Goal: Task Accomplishment & Management: Complete application form

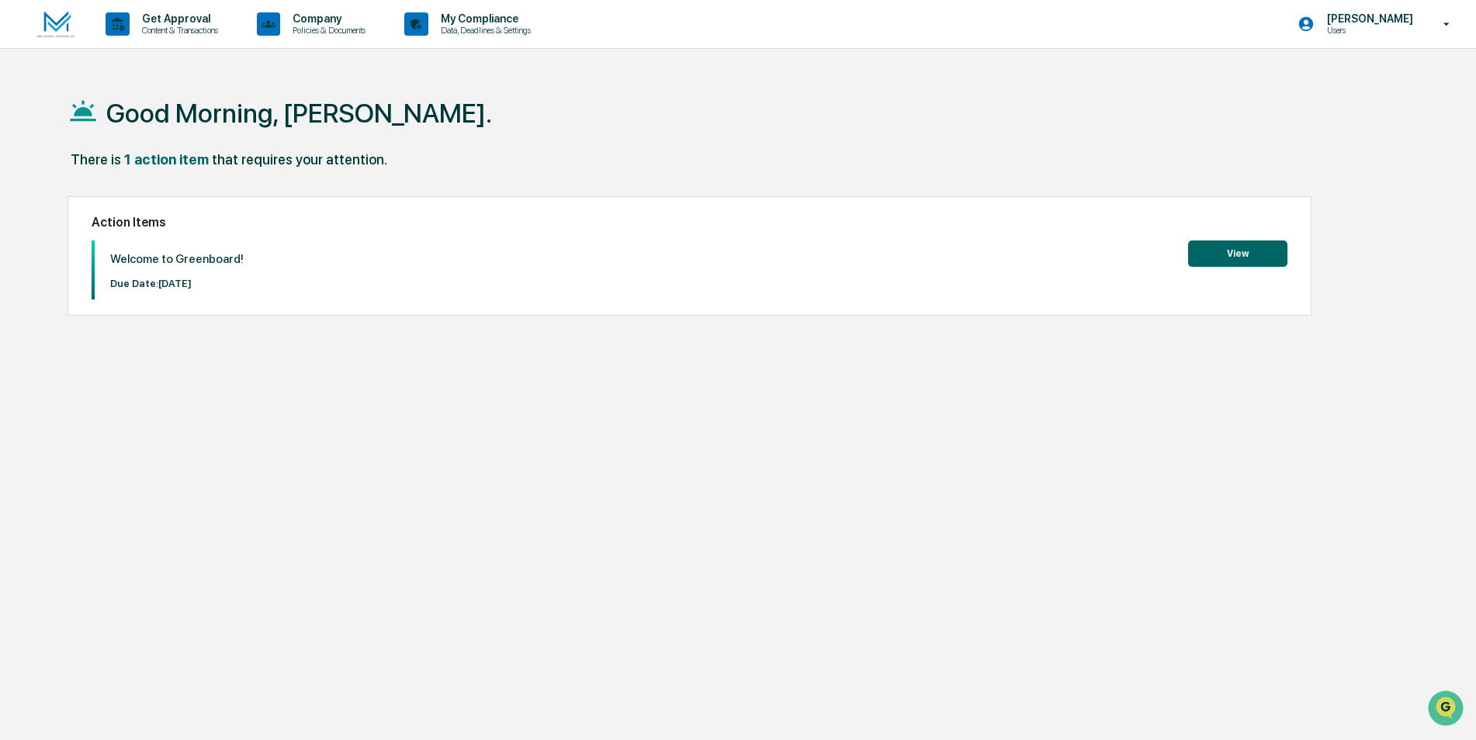
click at [1267, 250] on button "View" at bounding box center [1237, 253] width 99 height 26
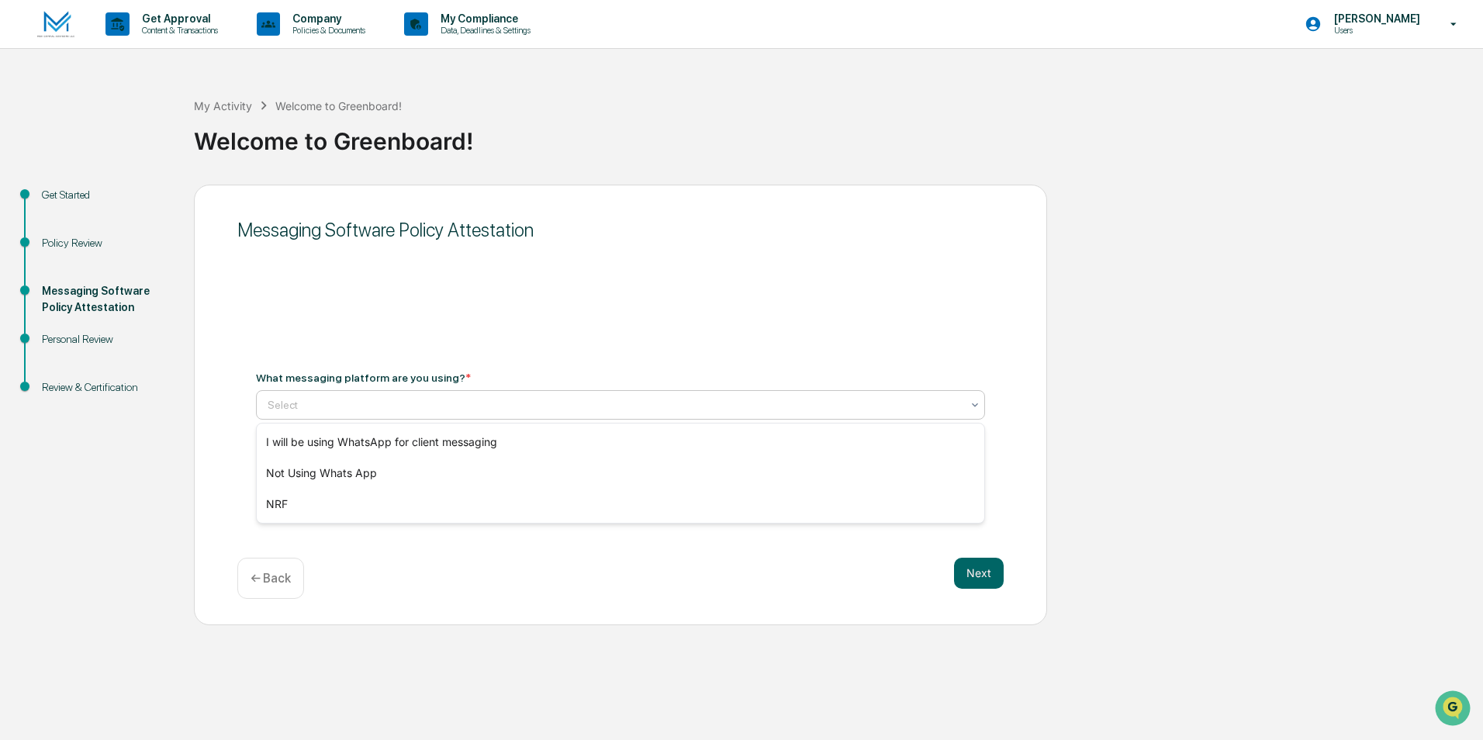
click at [669, 395] on div "Select" at bounding box center [614, 405] width 709 height 22
click at [622, 474] on div "Not Using Whats App" at bounding box center [621, 473] width 728 height 31
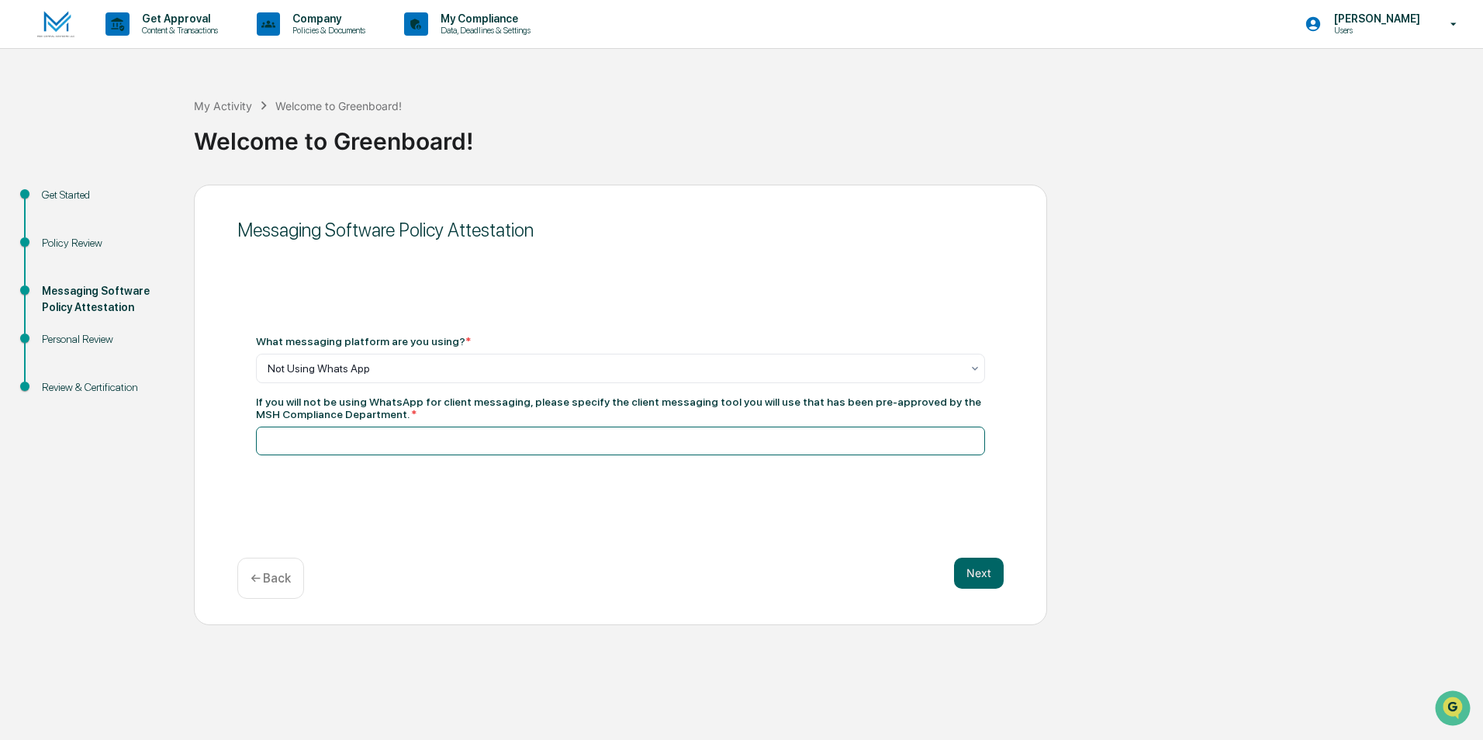
click at [694, 448] on input at bounding box center [620, 441] width 729 height 29
type input "**********"
click at [984, 576] on button "Next" at bounding box center [979, 573] width 50 height 31
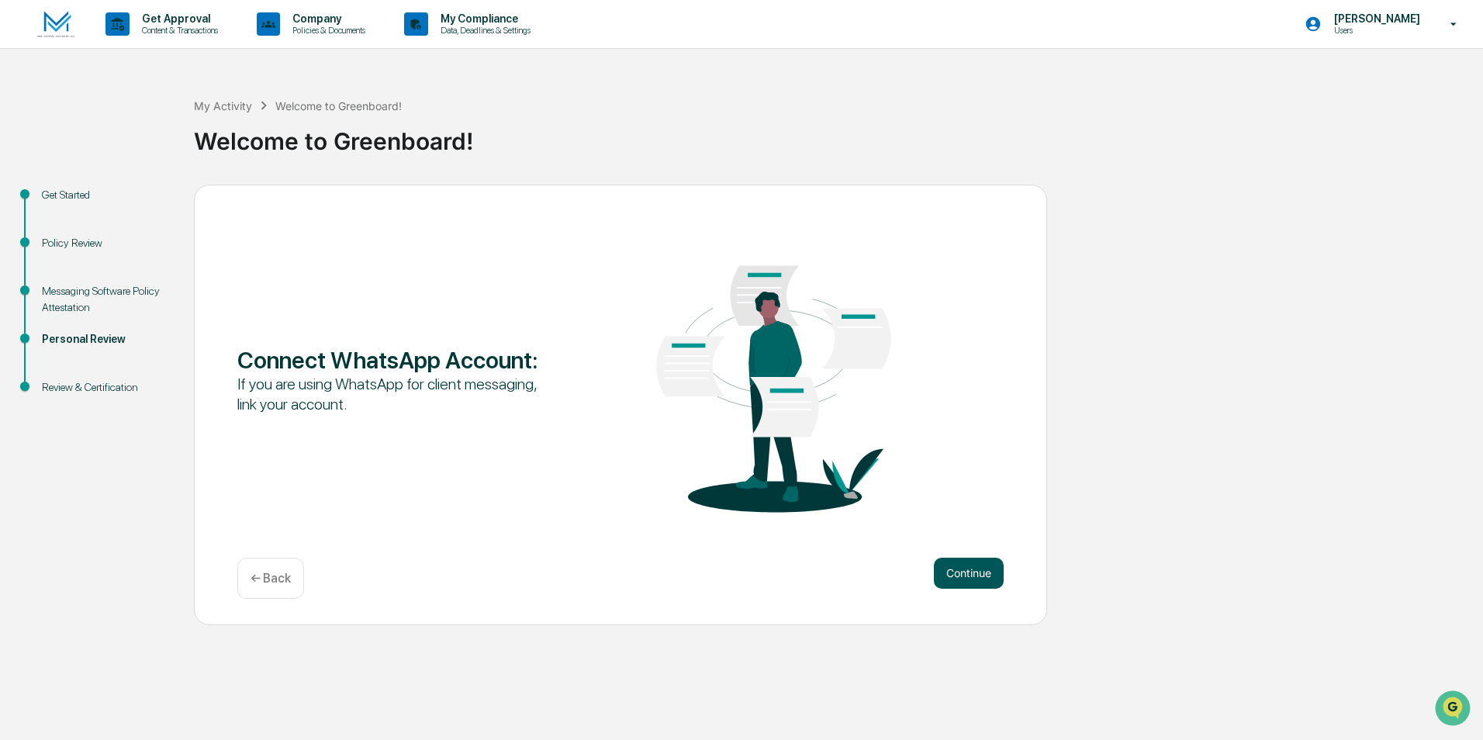
click at [980, 582] on button "Continue" at bounding box center [969, 573] width 70 height 31
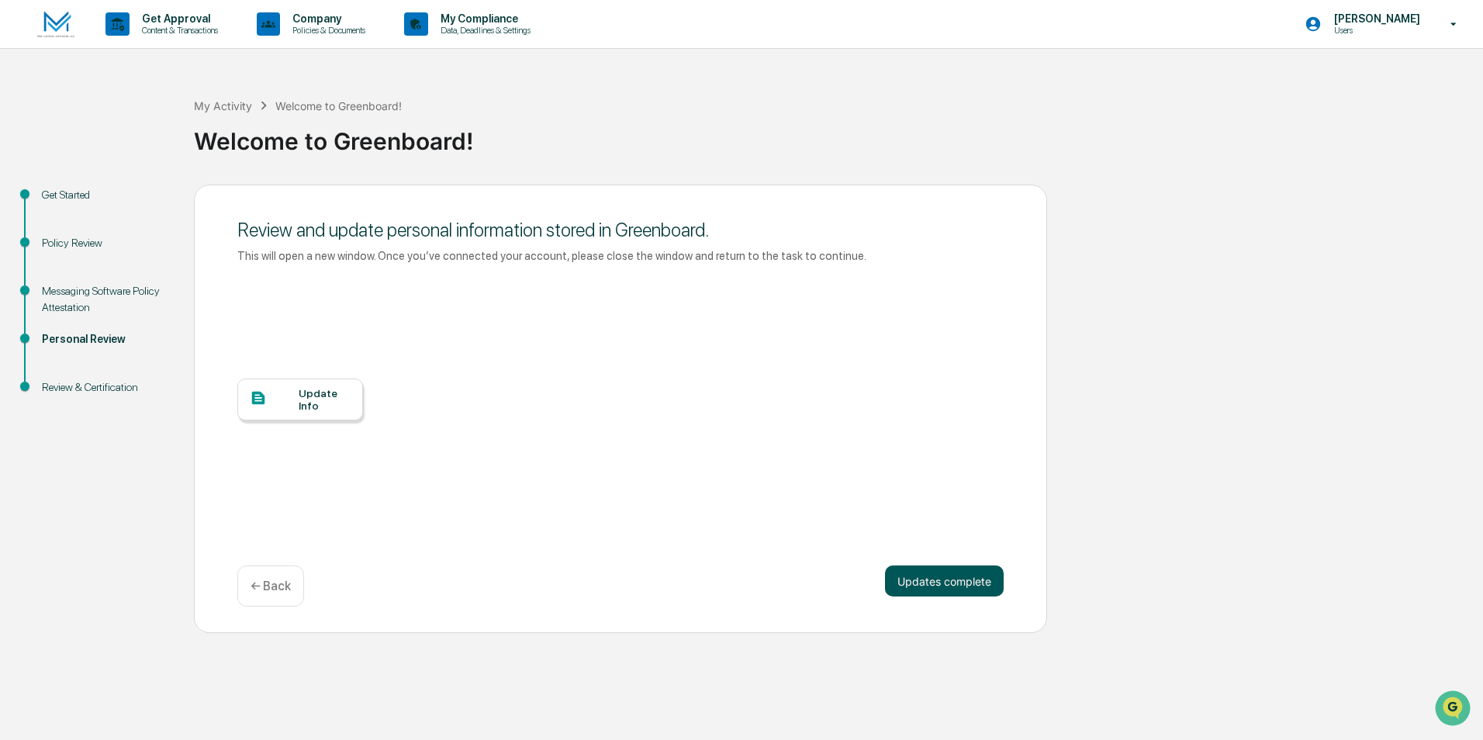
click at [920, 583] on button "Updates complete" at bounding box center [944, 581] width 119 height 31
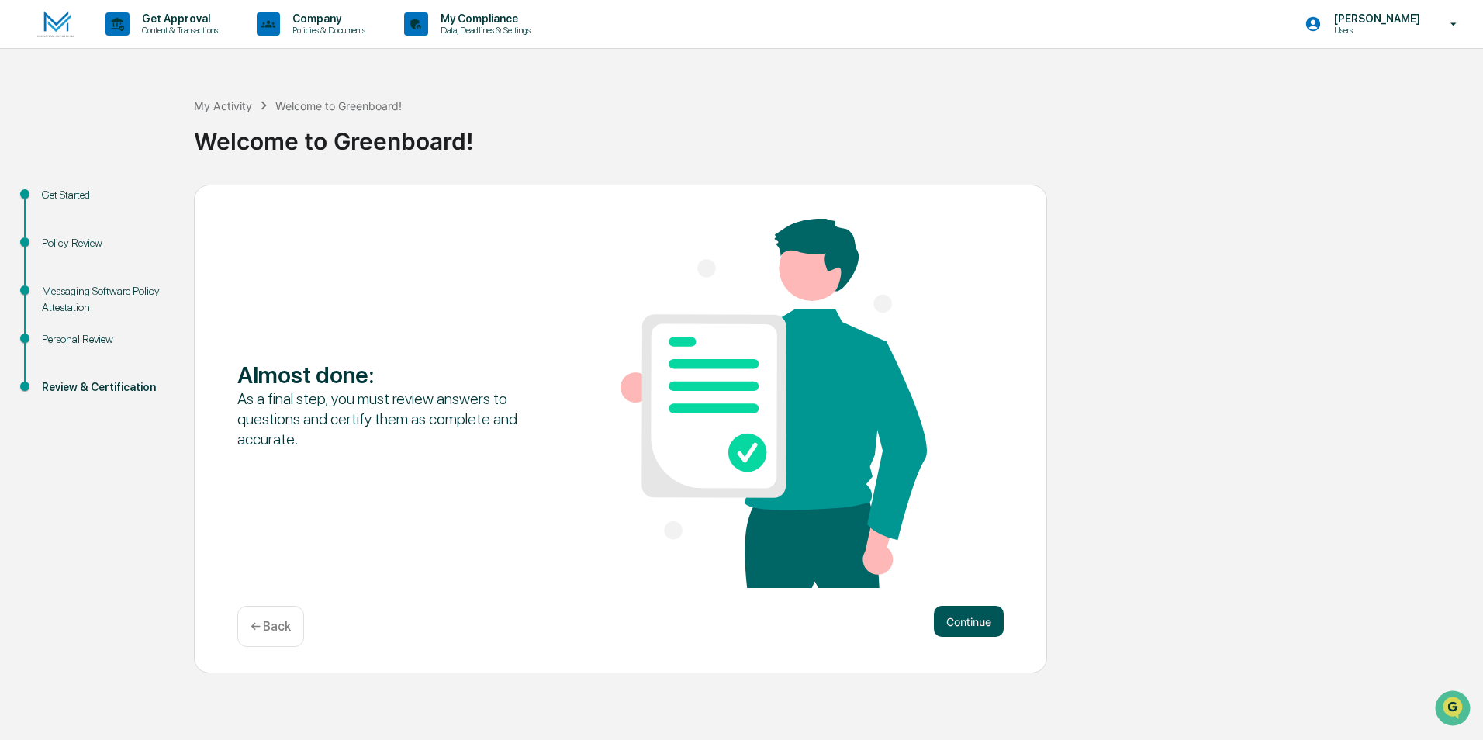
click at [966, 618] on button "Continue" at bounding box center [969, 621] width 70 height 31
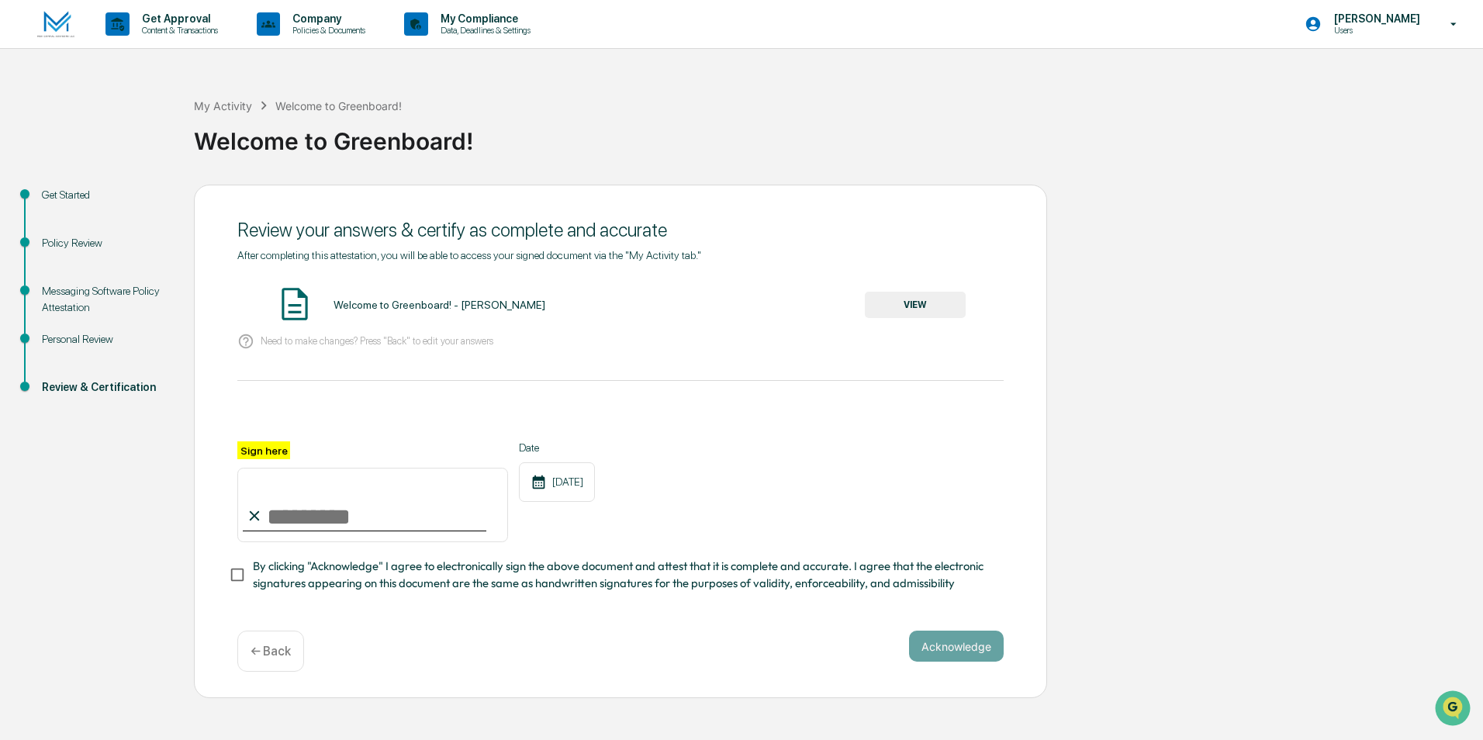
click at [898, 302] on button "VIEW" at bounding box center [915, 305] width 101 height 26
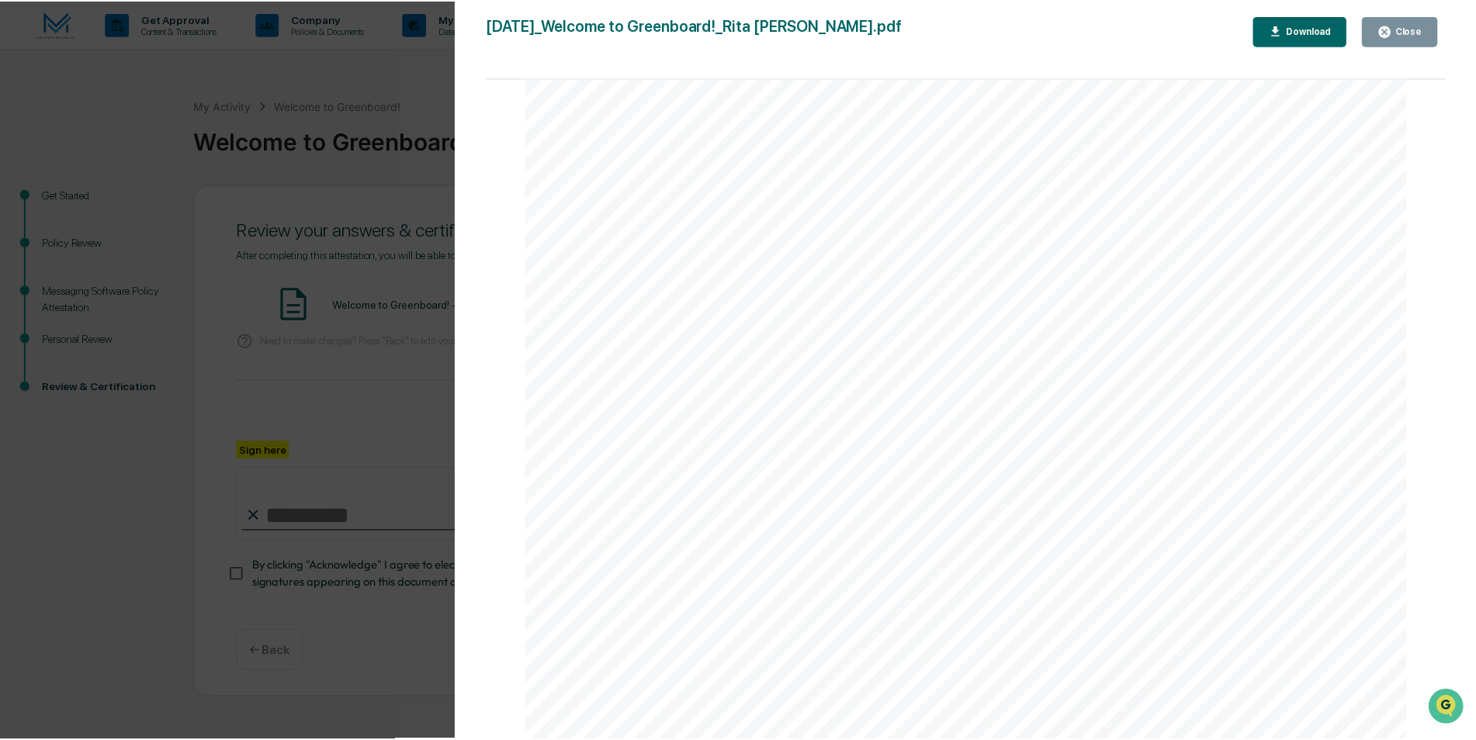
scroll to position [1455, 0]
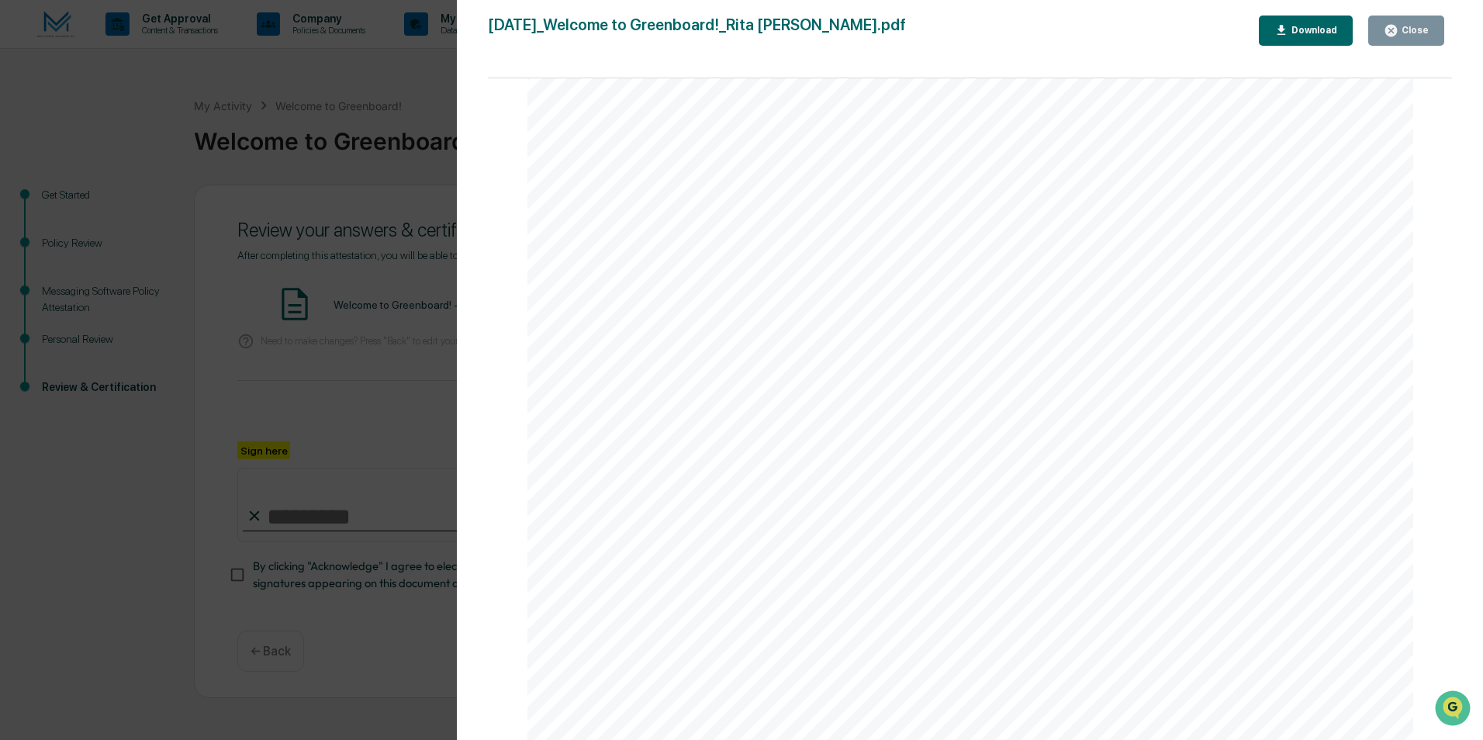
click at [1395, 41] on button "Close" at bounding box center [1406, 31] width 76 height 30
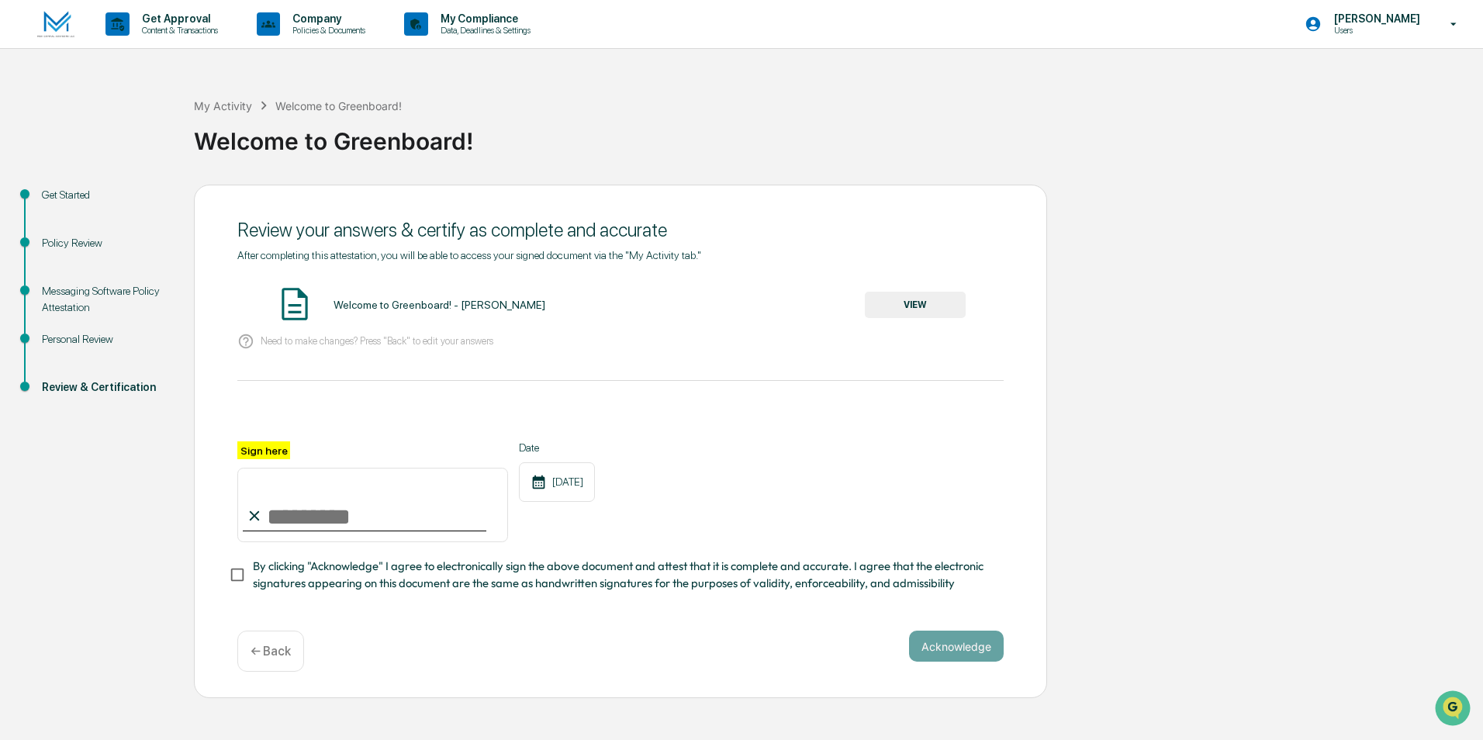
click at [389, 519] on input "Sign here" at bounding box center [372, 505] width 271 height 74
type input "**********"
click at [690, 432] on div at bounding box center [620, 422] width 766 height 37
click at [948, 330] on div "Need to make changes? Press "Back" to edit your answers" at bounding box center [620, 342] width 766 height 32
click at [945, 389] on div "**********" at bounding box center [620, 421] width 766 height 344
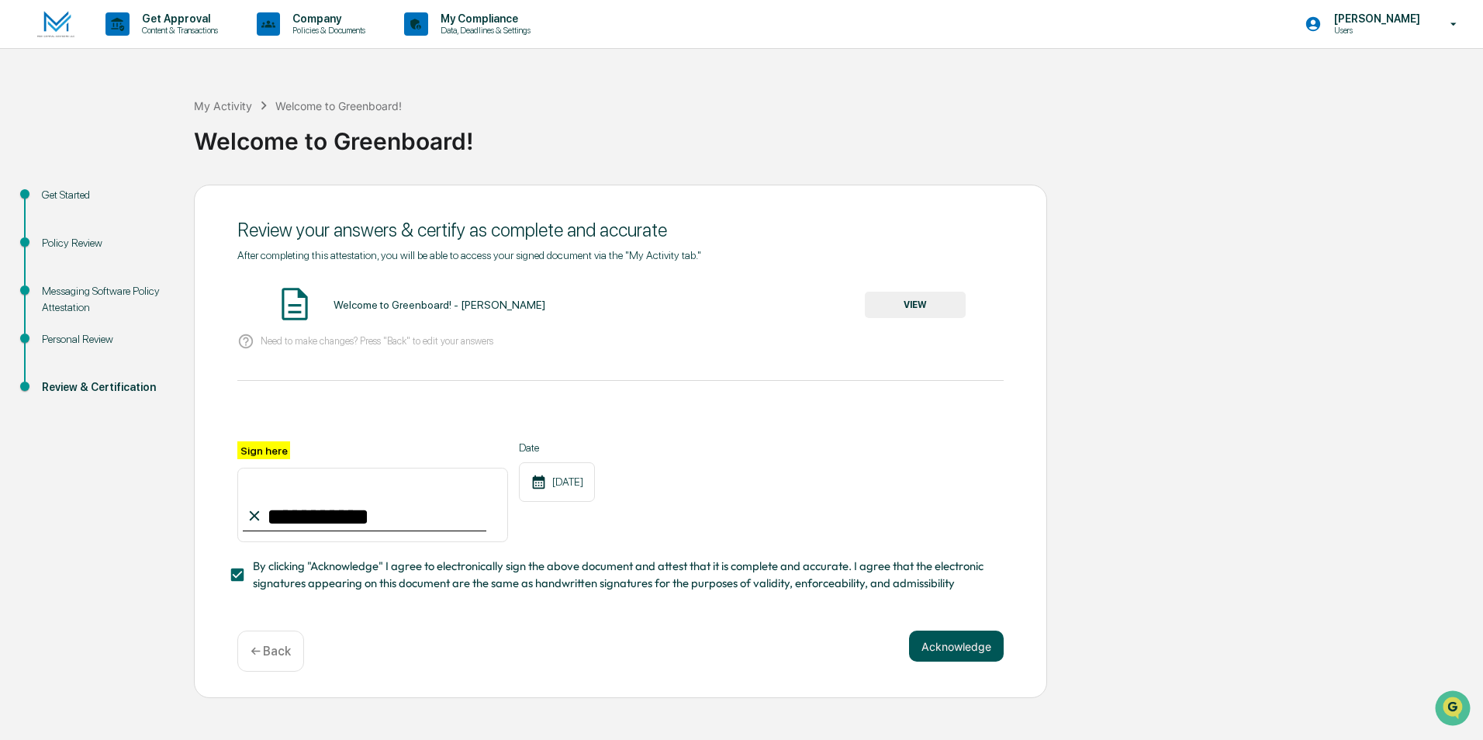
click at [967, 636] on button "Acknowledge" at bounding box center [956, 646] width 95 height 31
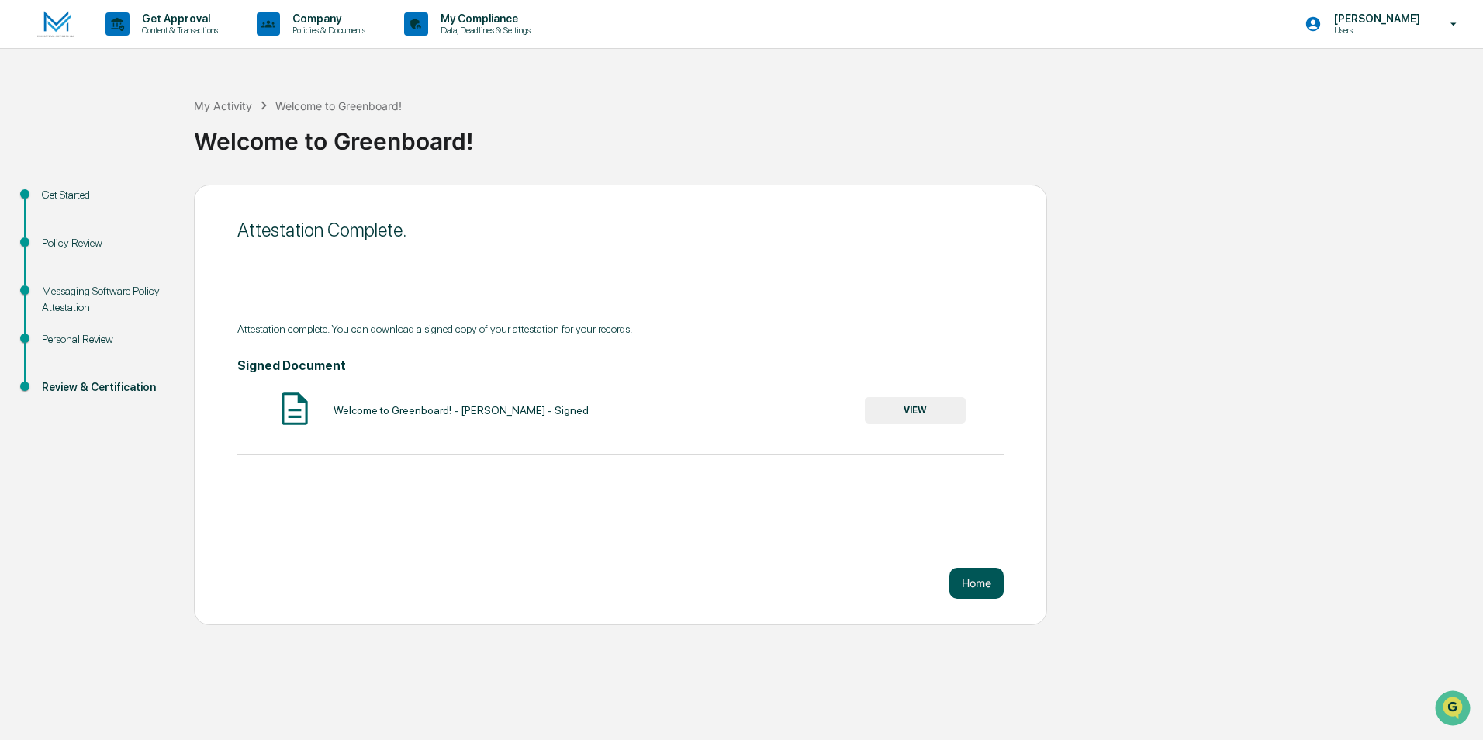
click at [964, 595] on button "Home" at bounding box center [977, 583] width 54 height 31
